Goal: Task Accomplishment & Management: Use online tool/utility

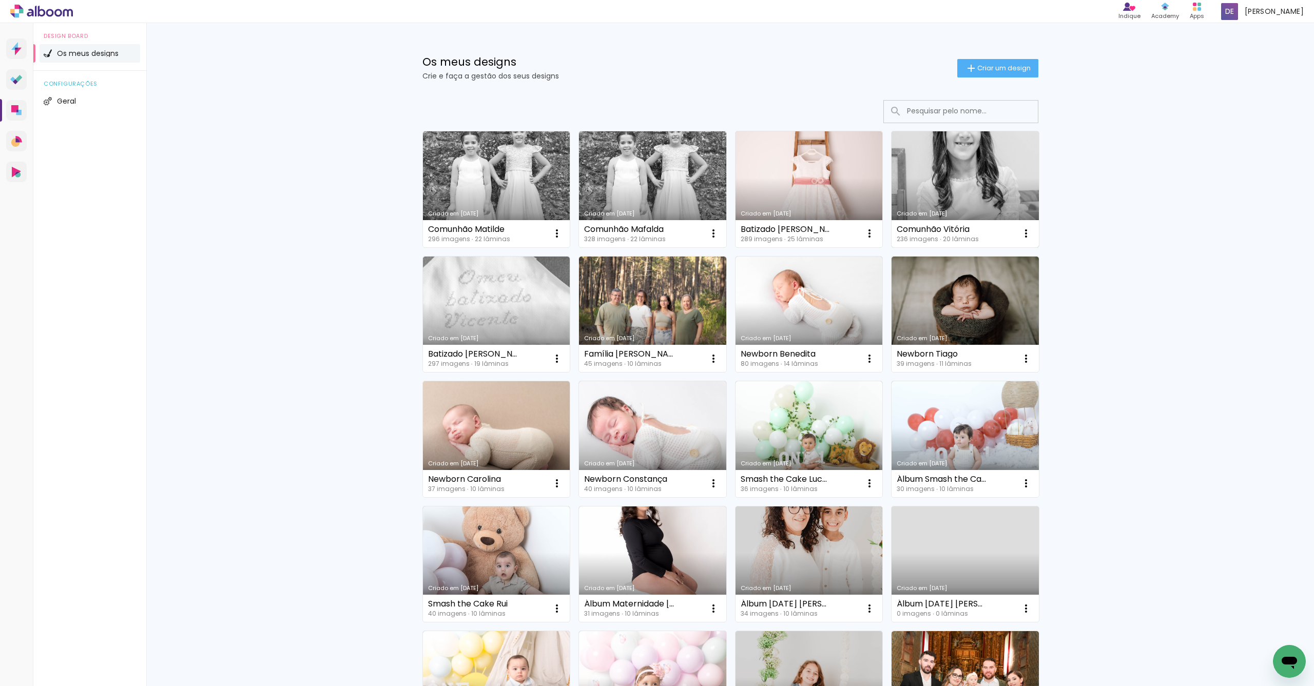
click at [959, 156] on link "Criado em [DATE]" at bounding box center [964, 189] width 147 height 116
click at [912, 203] on link "Criado em [DATE]" at bounding box center [964, 189] width 147 height 116
